Goal: Book appointment/travel/reservation

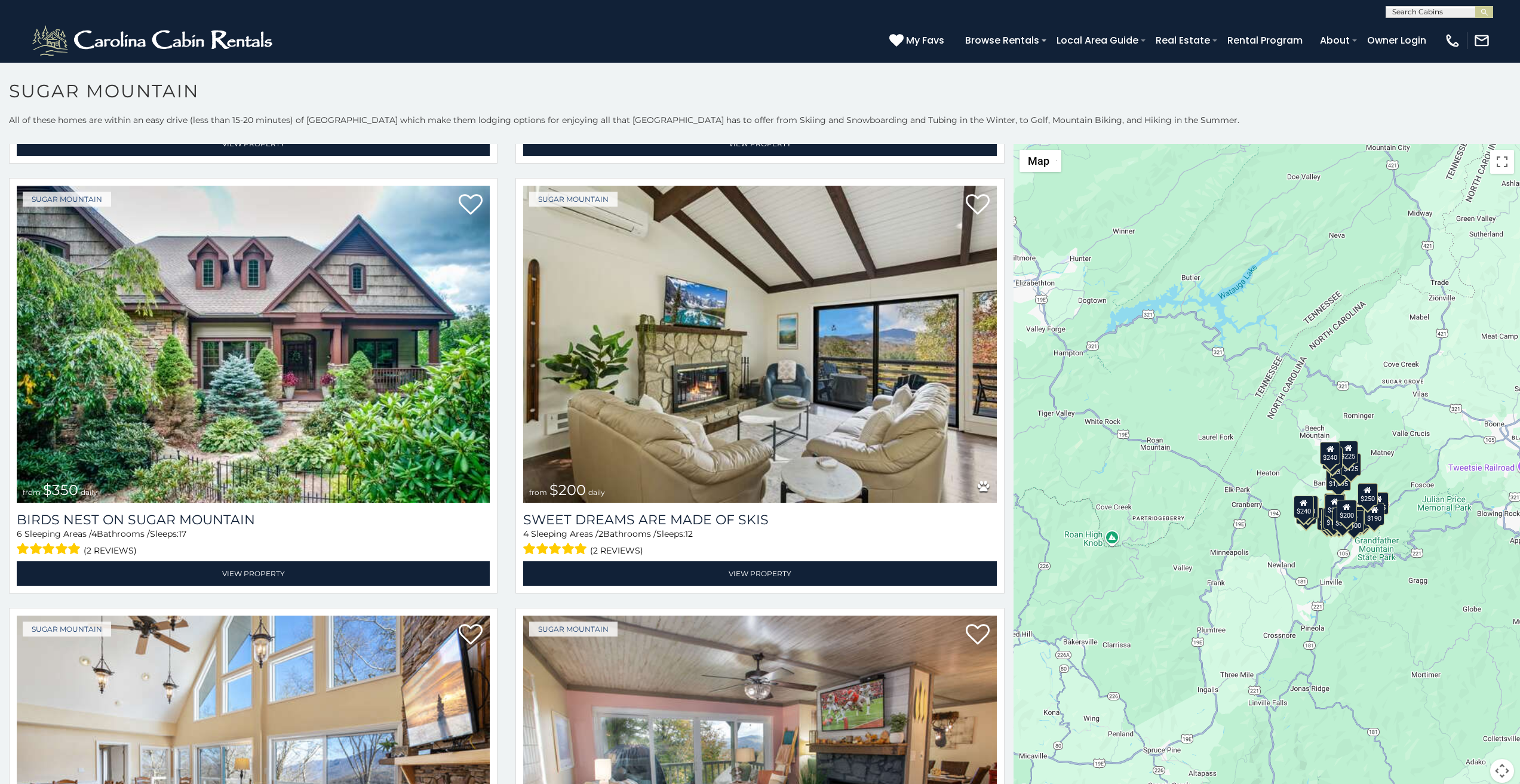
scroll to position [5, 0]
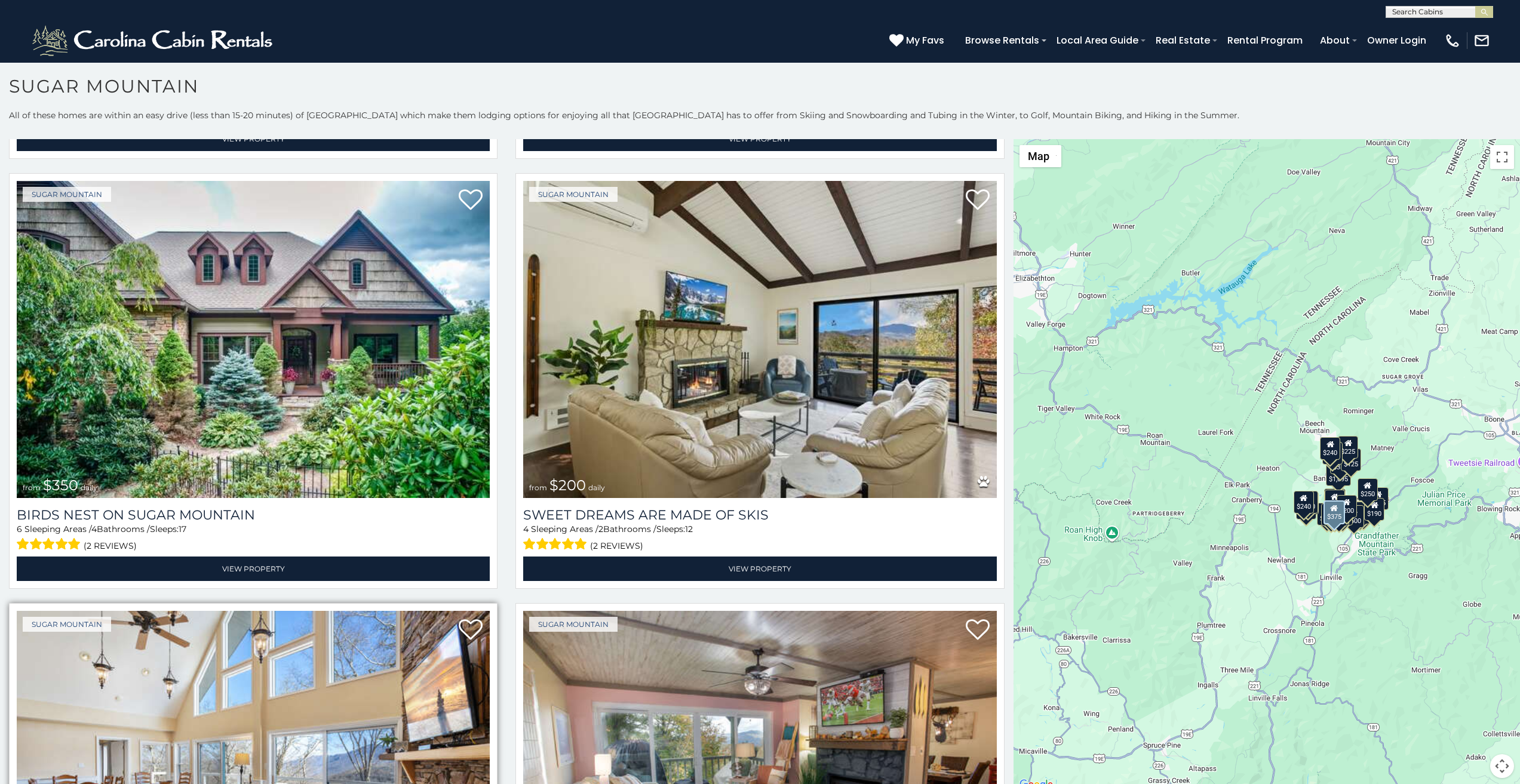
click at [39, 781] on img at bounding box center [253, 769] width 473 height 317
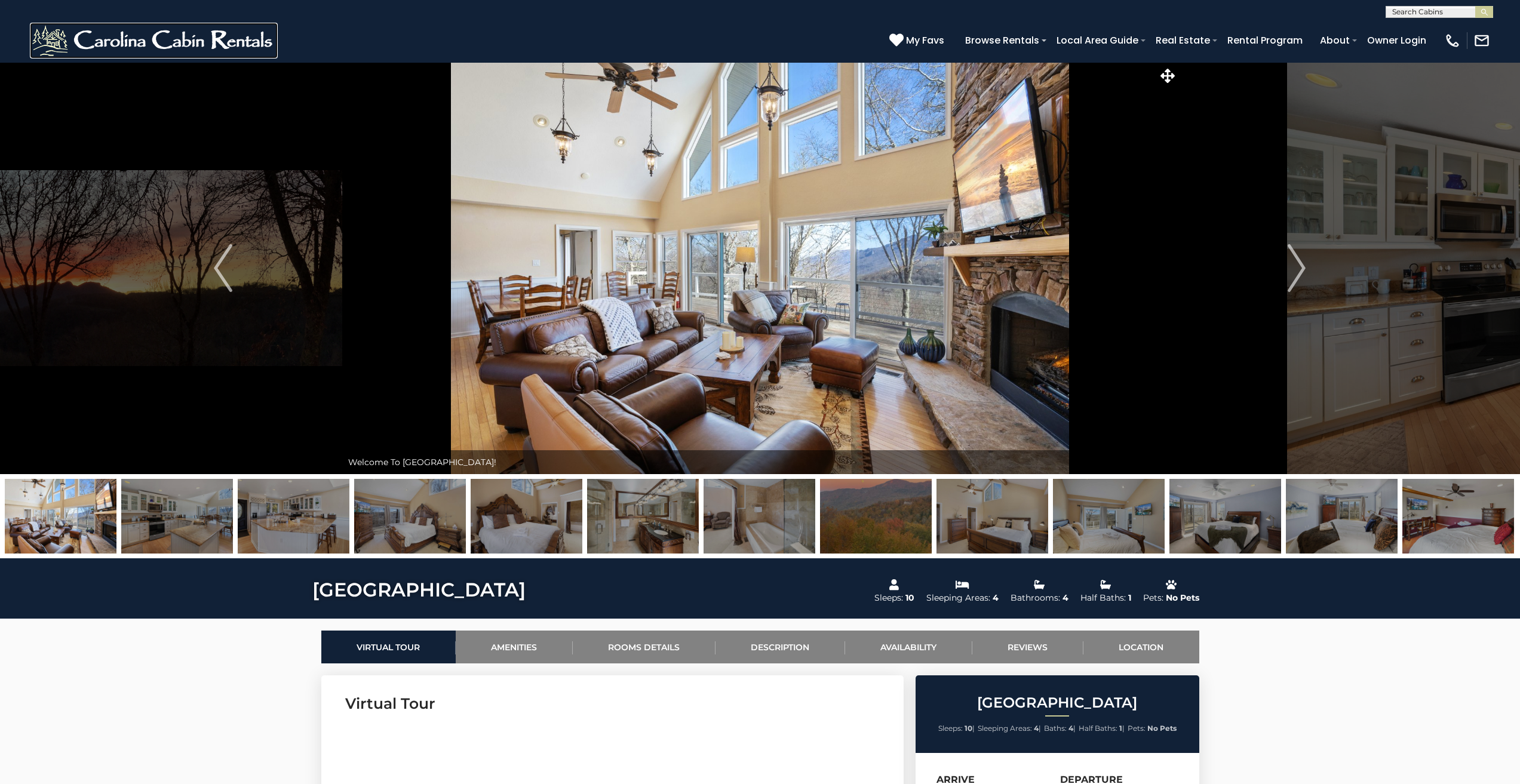
click at [41, 34] on img at bounding box center [153, 40] width 248 height 36
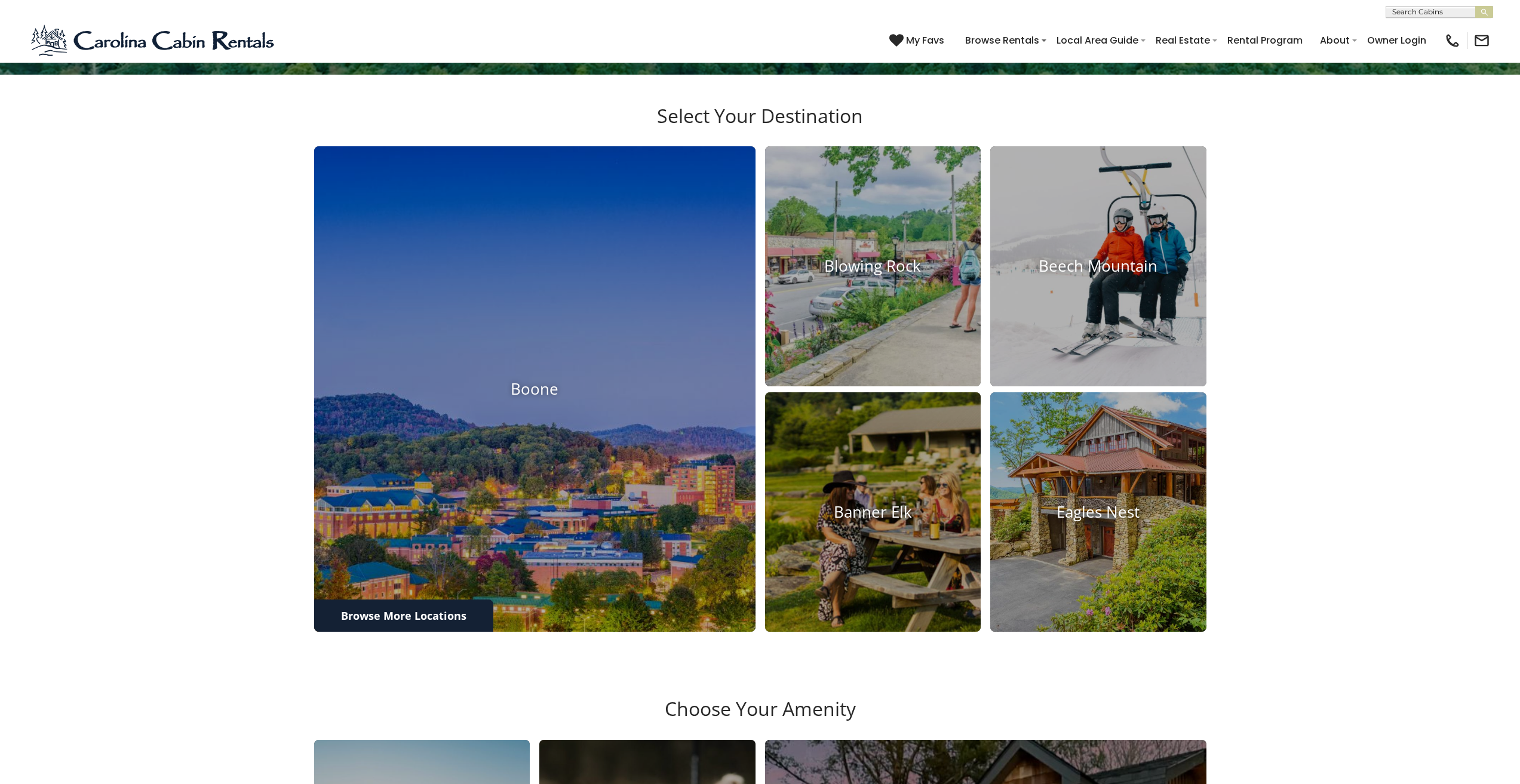
scroll to position [900, 0]
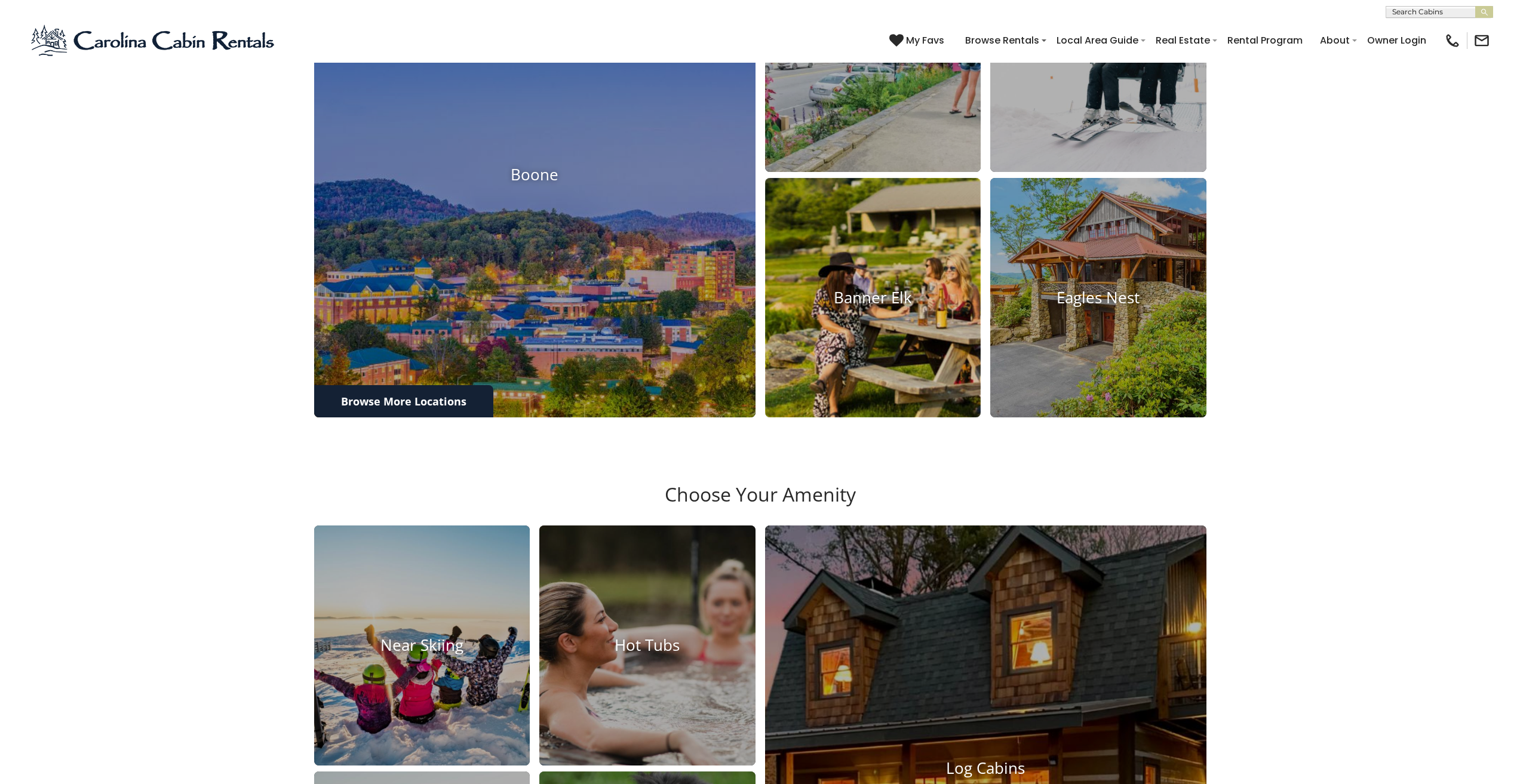
click at [786, 372] on img at bounding box center [872, 298] width 238 height 264
